Goal: Register for event/course

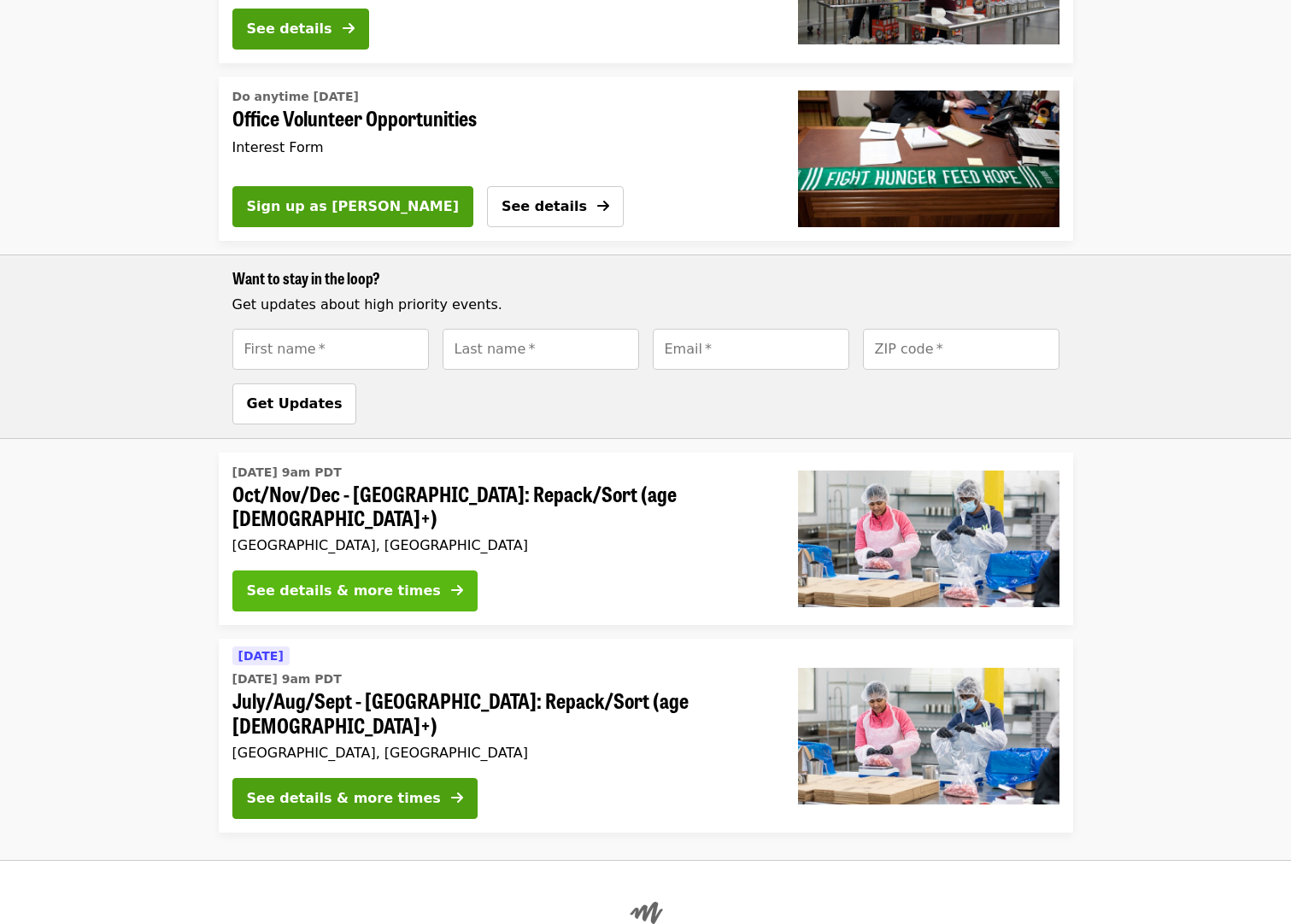
scroll to position [1111, 0]
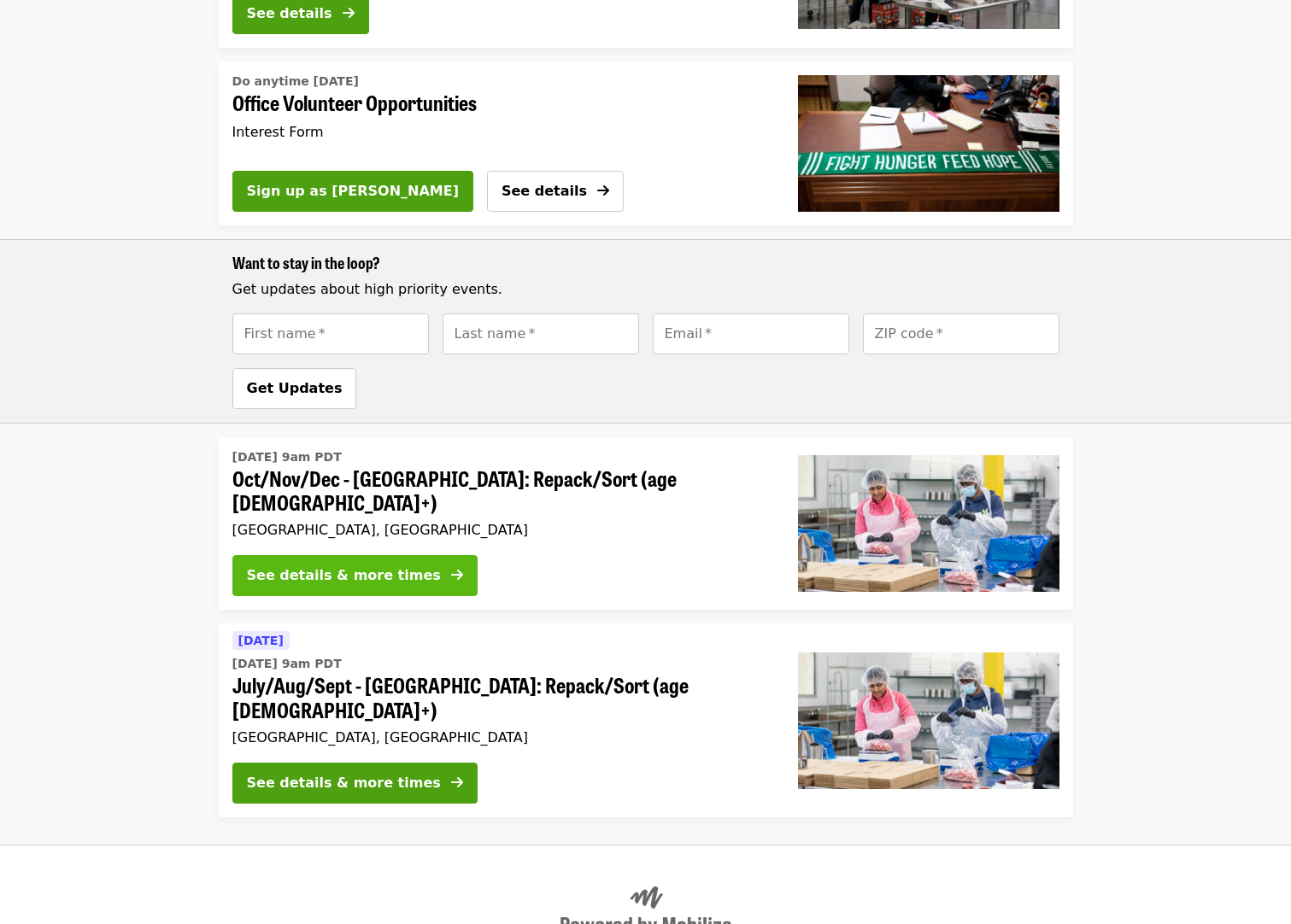
click at [328, 565] on div "See details & more times" at bounding box center [344, 575] width 194 height 21
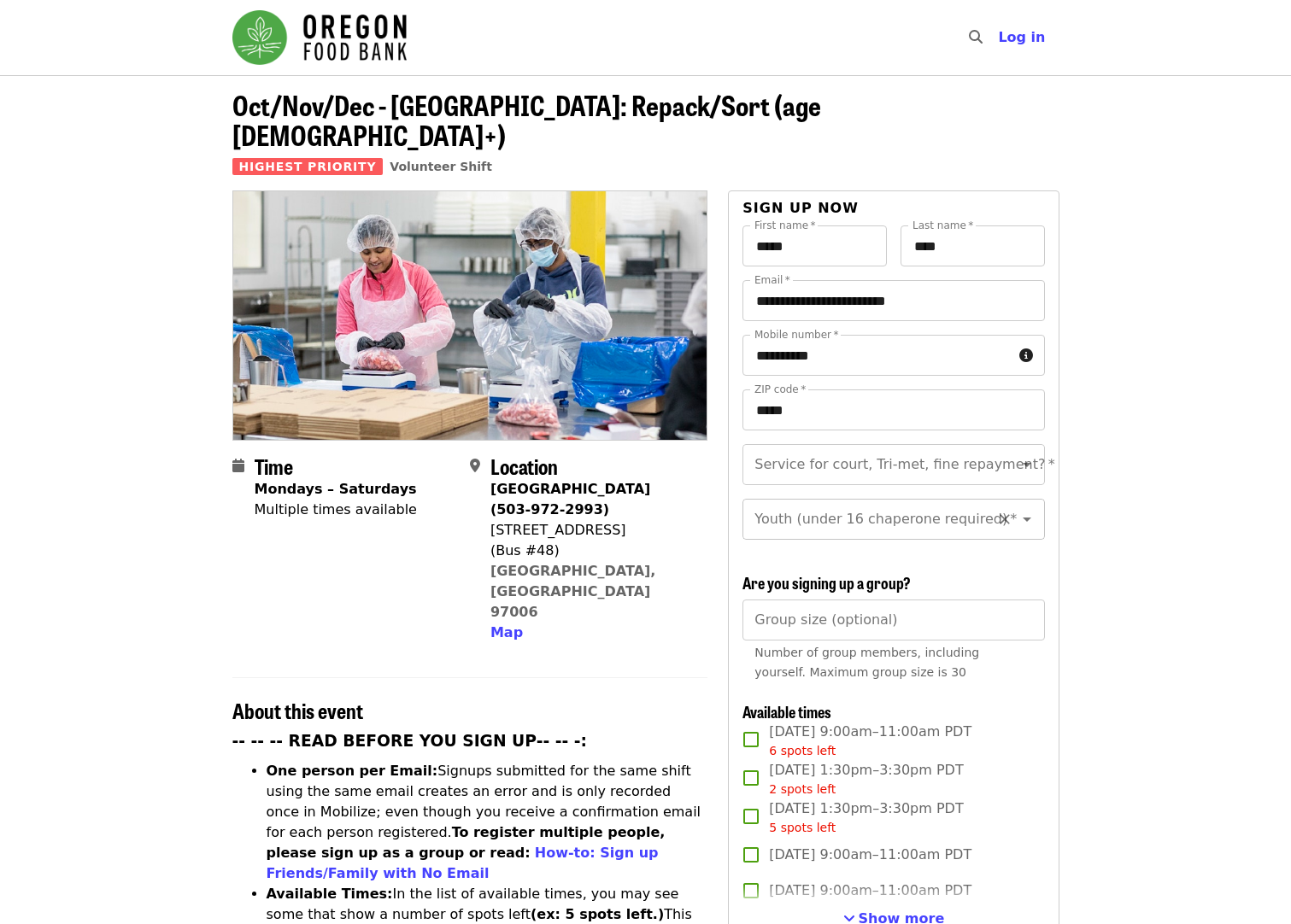
click at [1016, 509] on icon "Open" at bounding box center [1026, 519] width 21 height 21
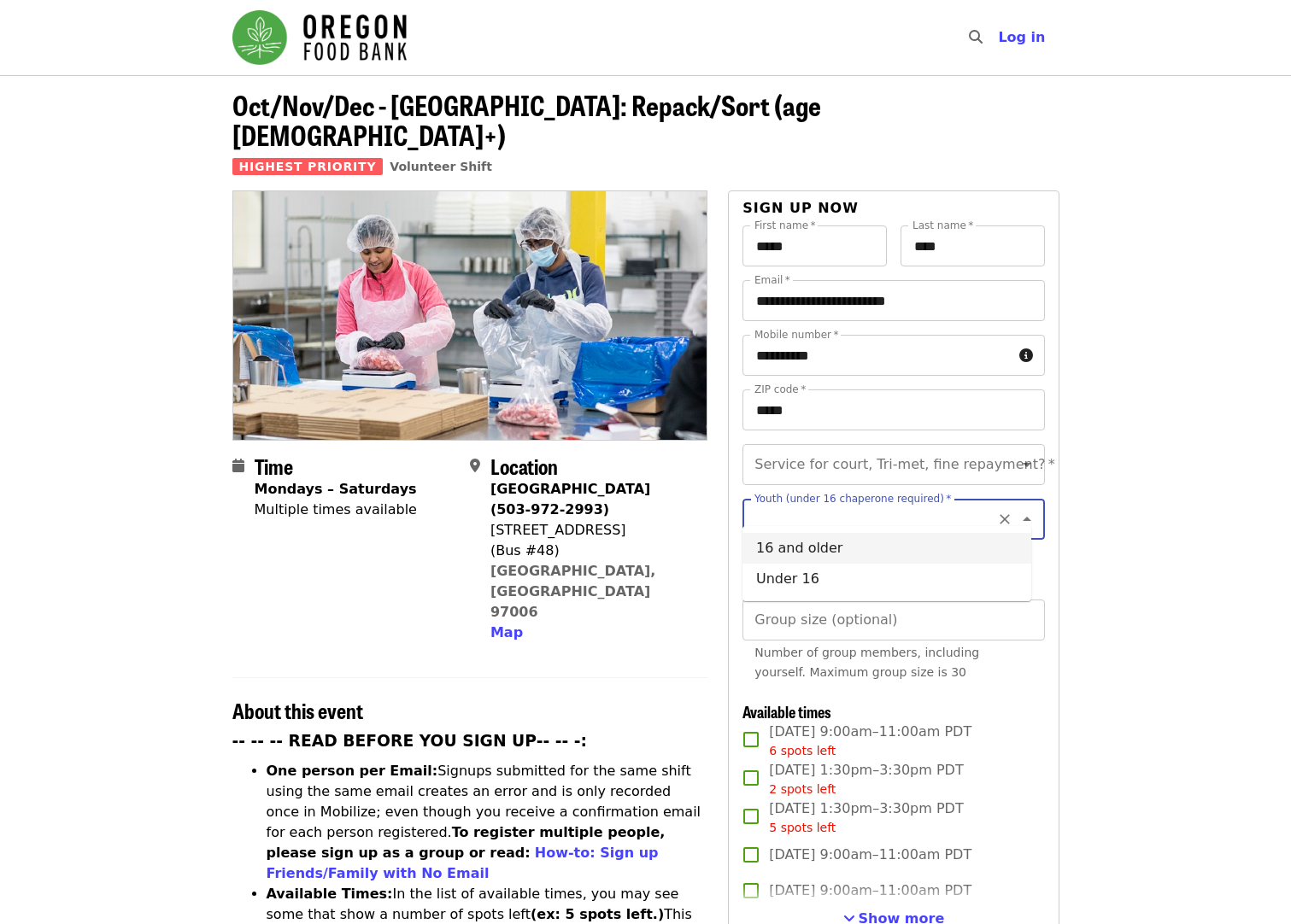
click at [833, 547] on li "16 and older" at bounding box center [886, 548] width 289 height 31
type input "**********"
click at [1023, 463] on icon "Open" at bounding box center [1026, 465] width 8 height 5
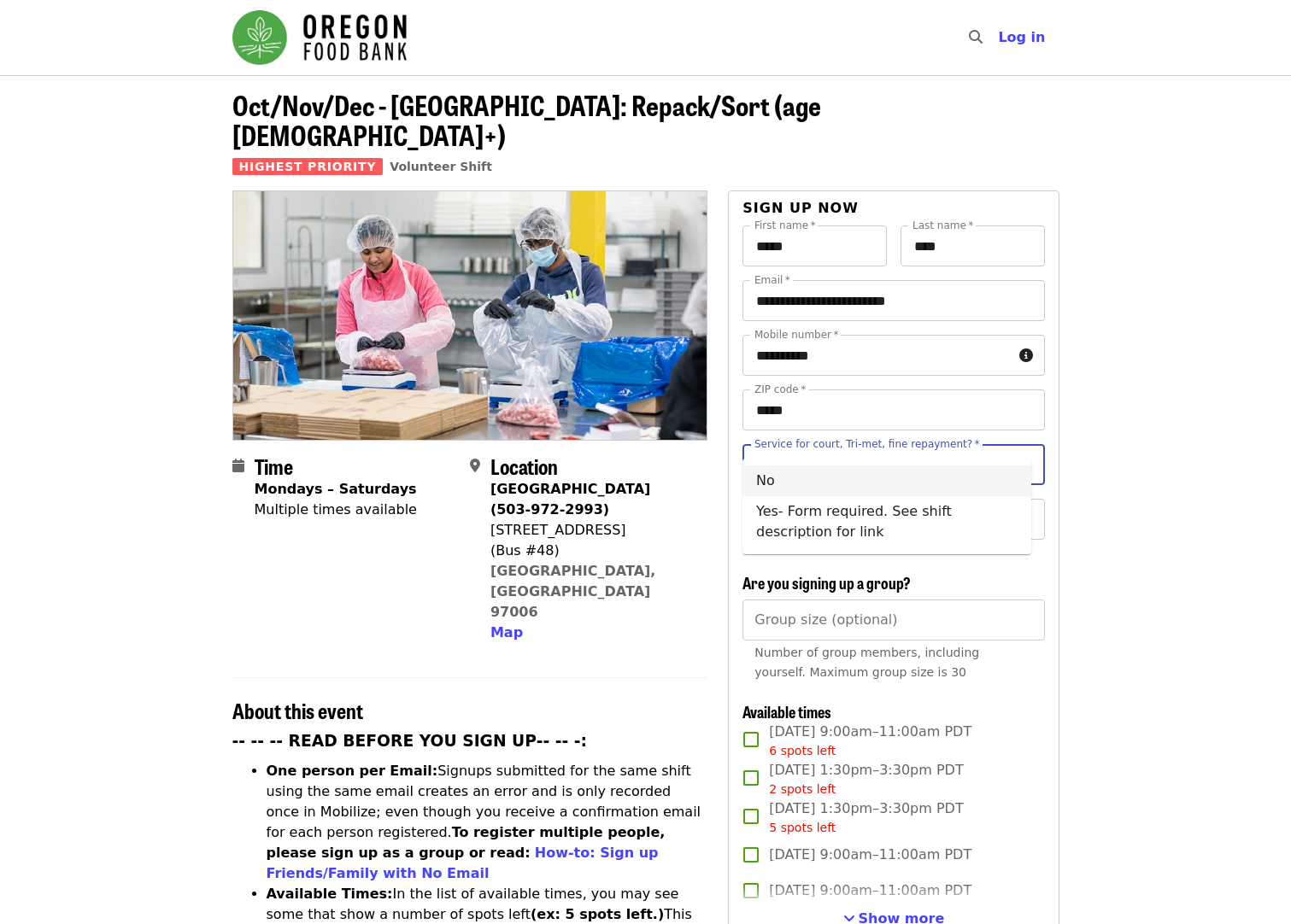
click at [791, 475] on li "No" at bounding box center [886, 481] width 289 height 31
type input "**"
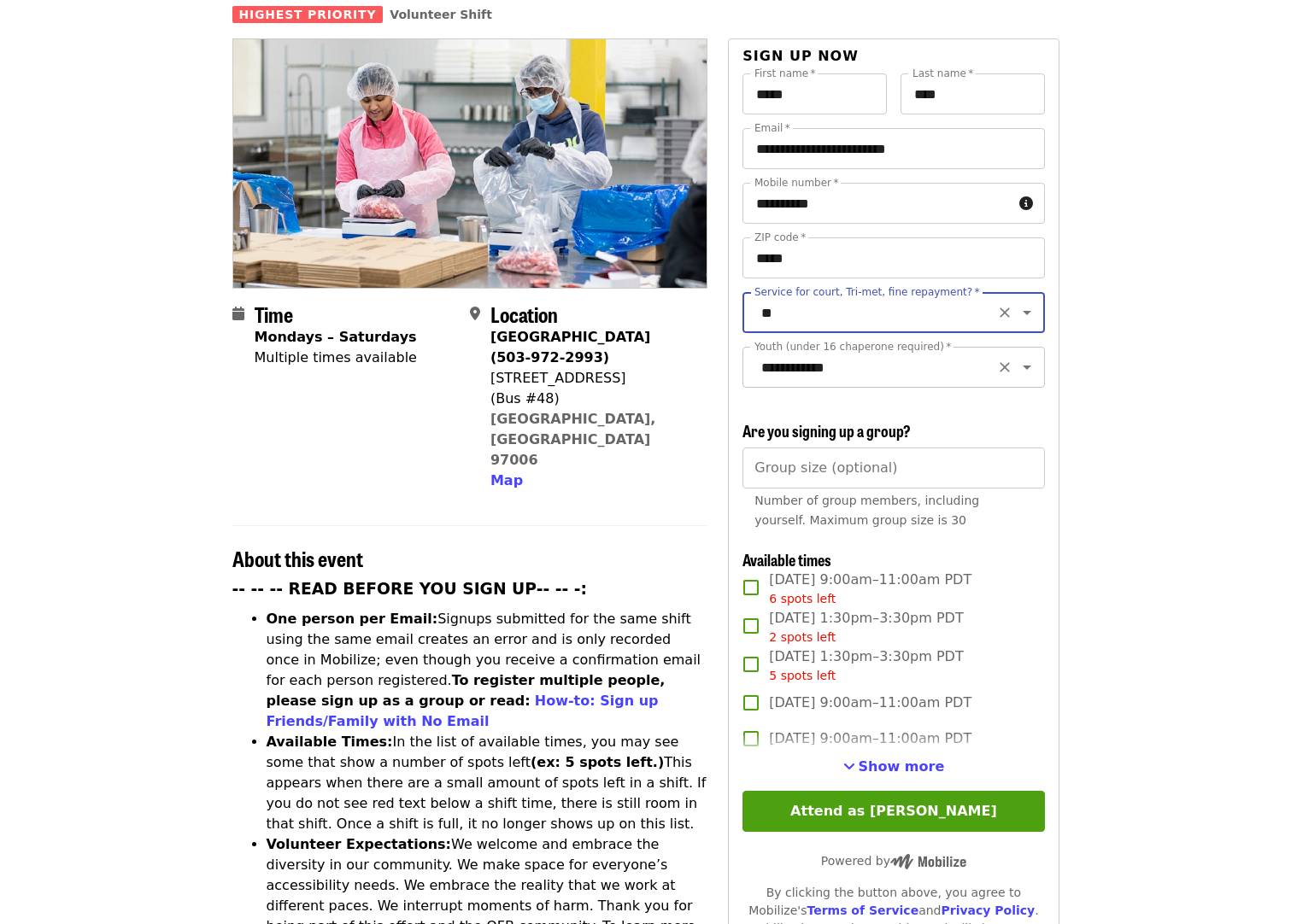
scroll to position [171, 0]
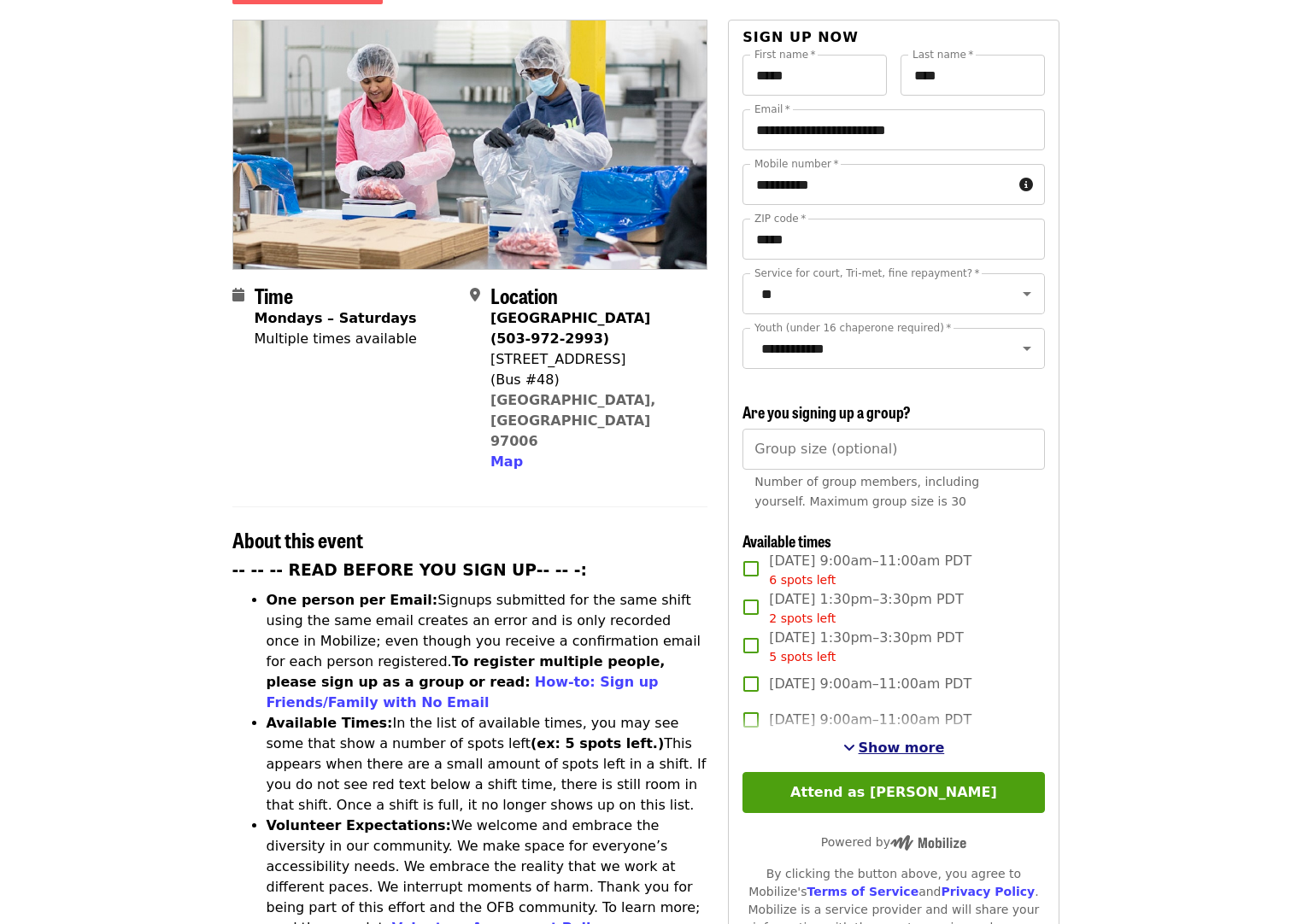
click at [880, 740] on span "Show more" at bounding box center [901, 748] width 86 height 16
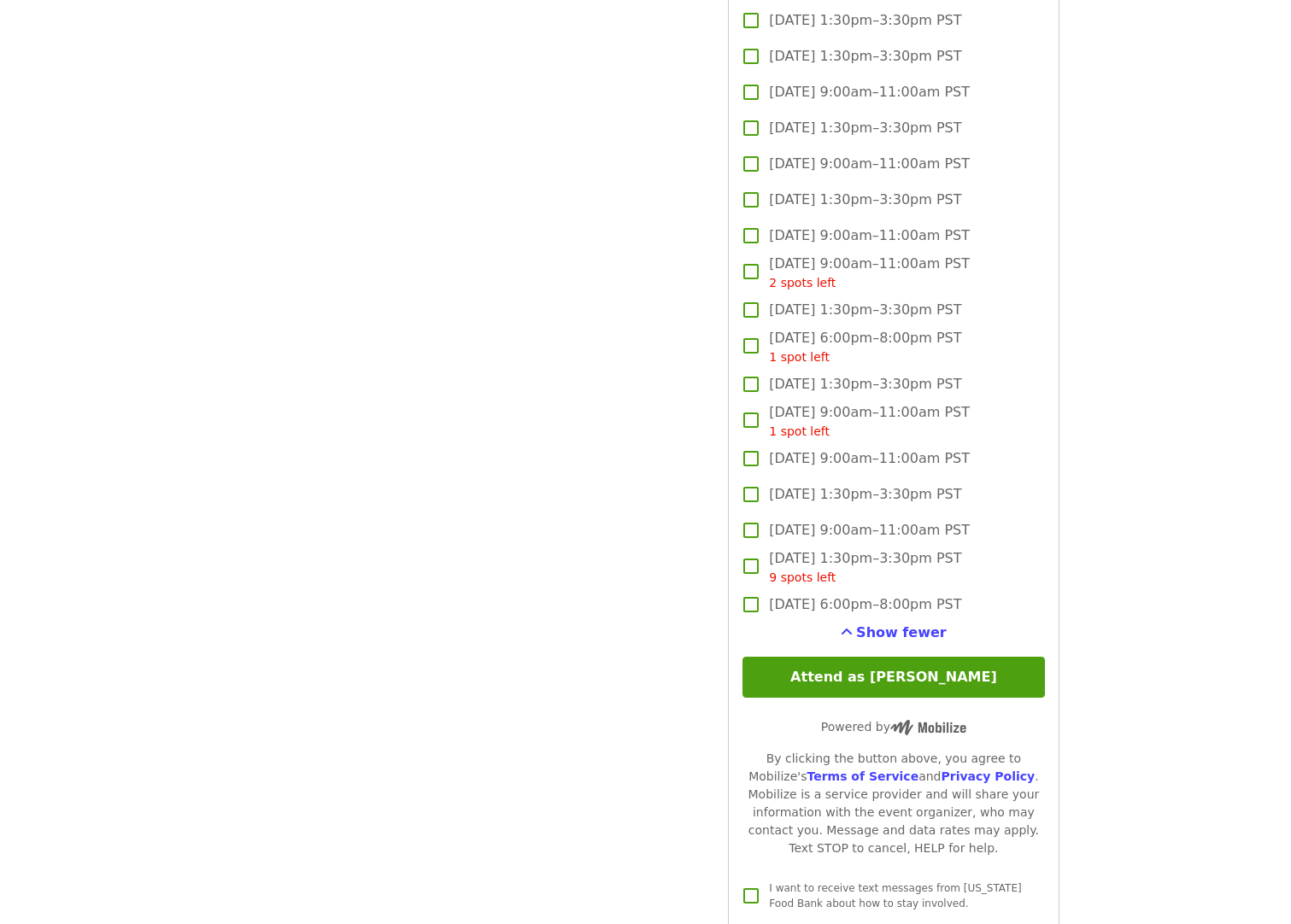
scroll to position [3246, 0]
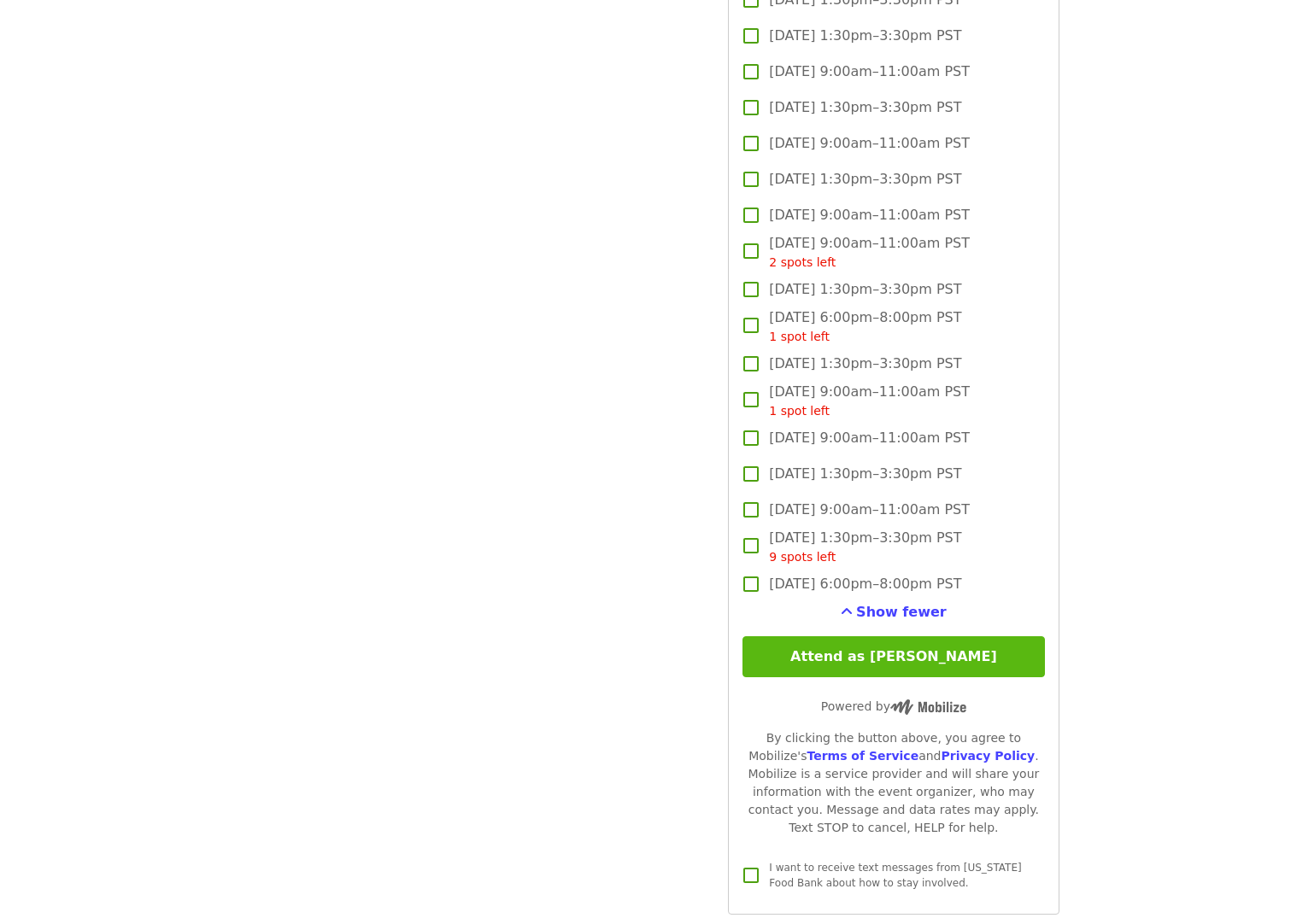
click at [898, 645] on button "Attend as [PERSON_NAME]" at bounding box center [892, 657] width 302 height 41
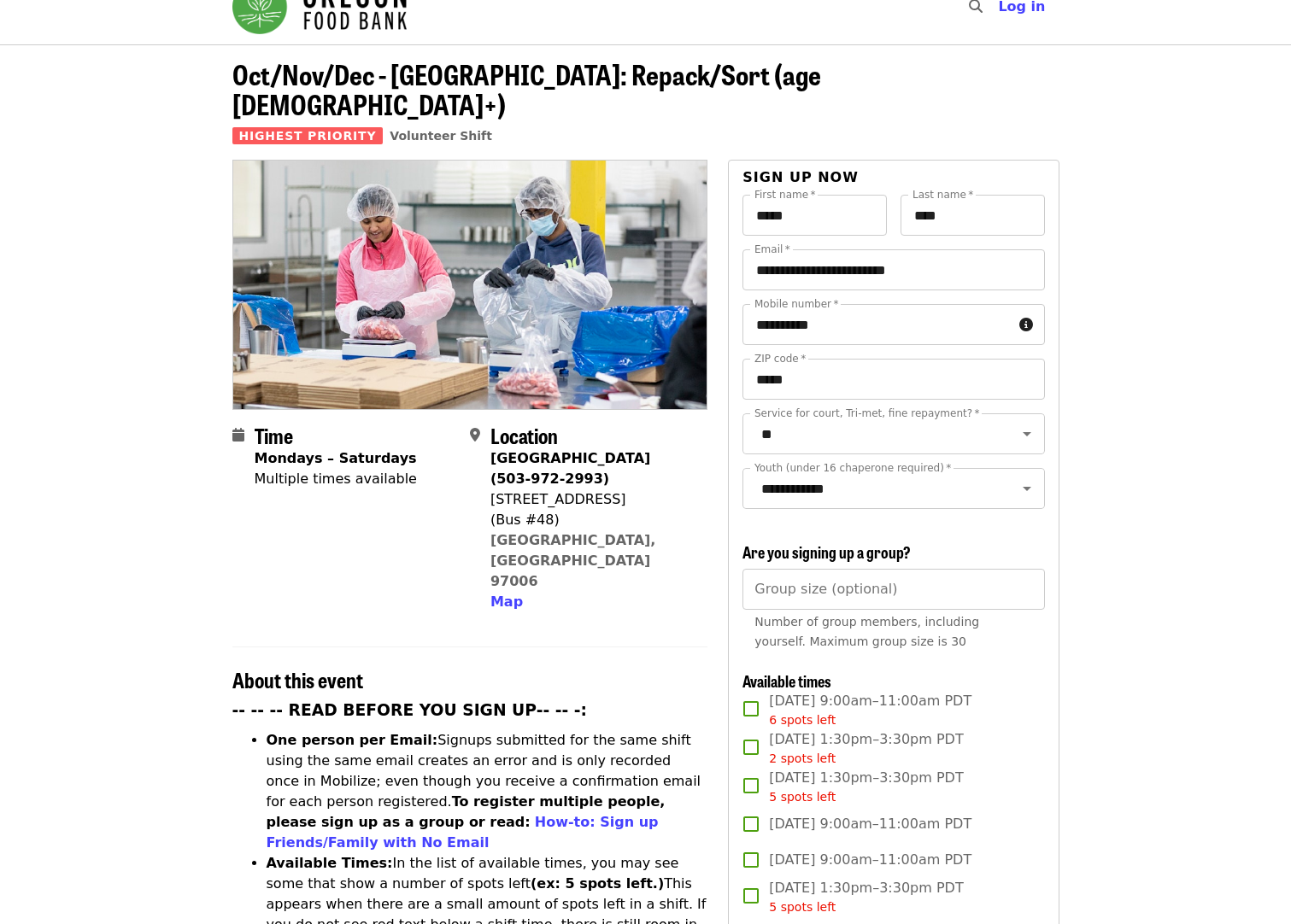
scroll to position [0, 0]
